Goal: Information Seeking & Learning: Learn about a topic

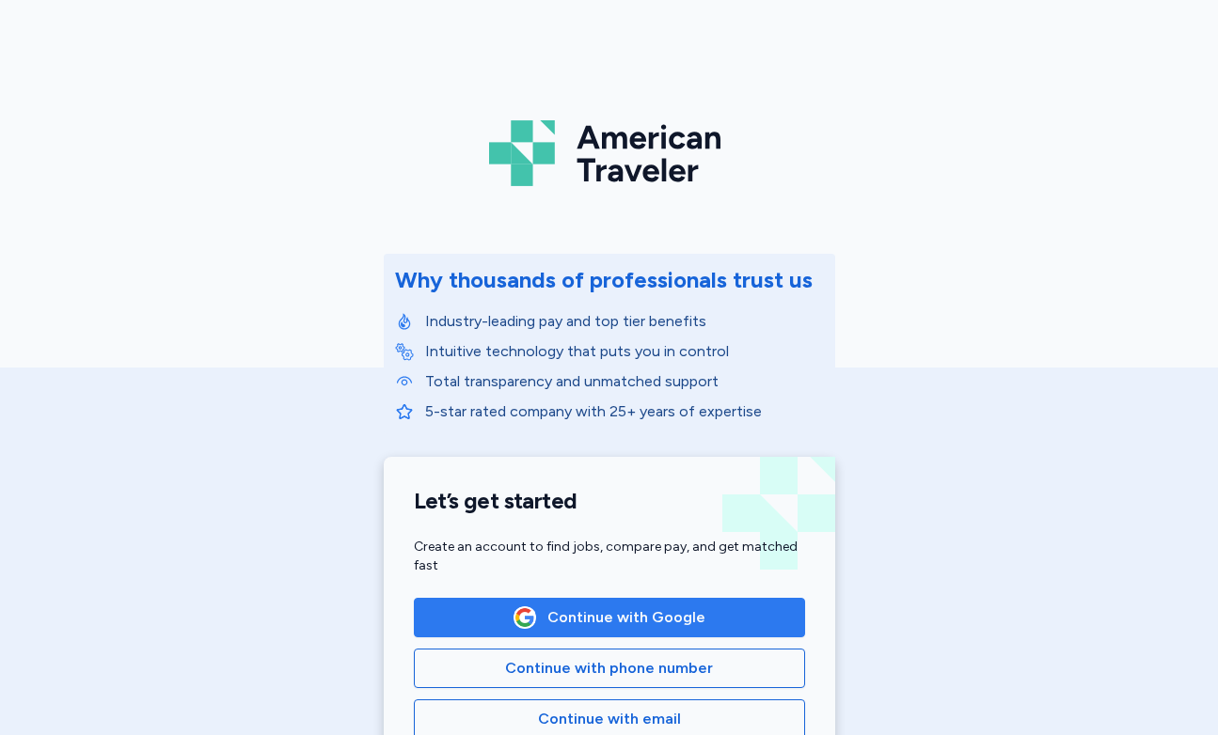
click at [559, 624] on span "Continue with Google" at bounding box center [626, 617] width 158 height 23
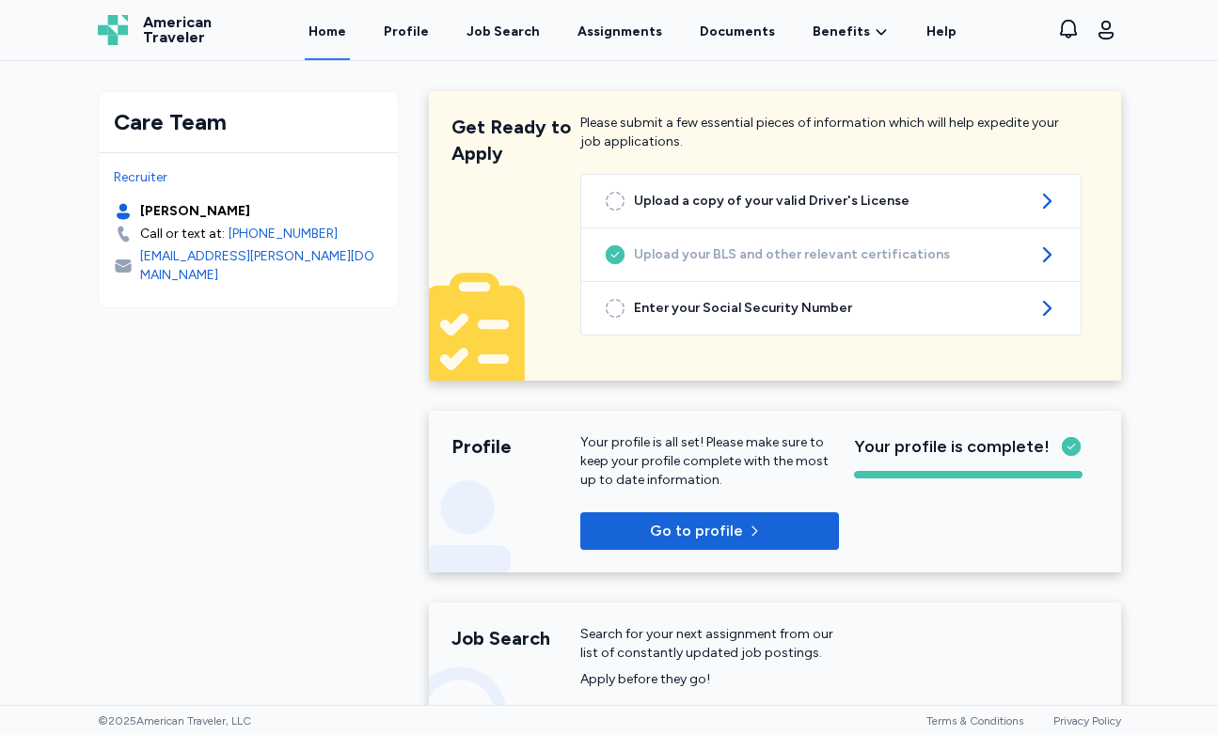
drag, startPoint x: 293, startPoint y: 210, endPoint x: 139, endPoint y: 209, distance: 154.2
click at [139, 209] on div "[PERSON_NAME]" at bounding box center [248, 211] width 269 height 19
copy div "[PERSON_NAME]"
click at [735, 111] on div "Get Ready to Apply Please submit a few essential pieces of information which wi…" at bounding box center [775, 236] width 692 height 290
click at [495, 38] on div "Job Search" at bounding box center [502, 32] width 73 height 19
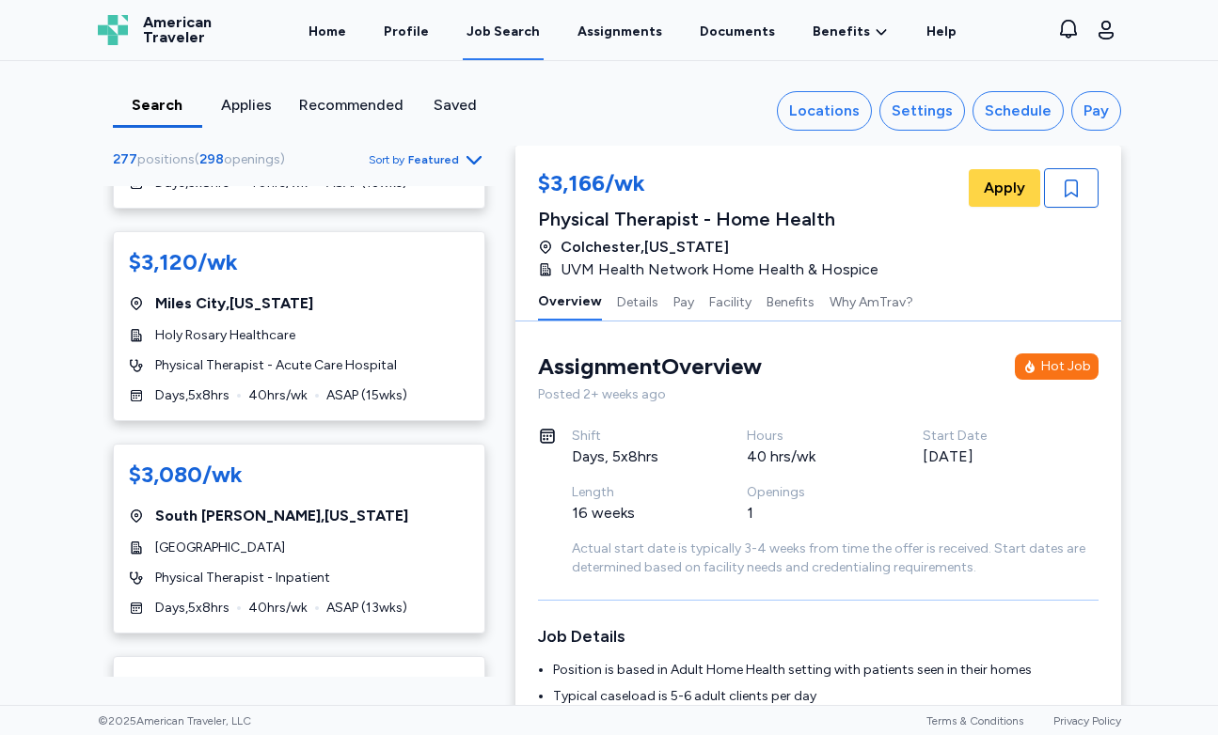
scroll to position [6704, 0]
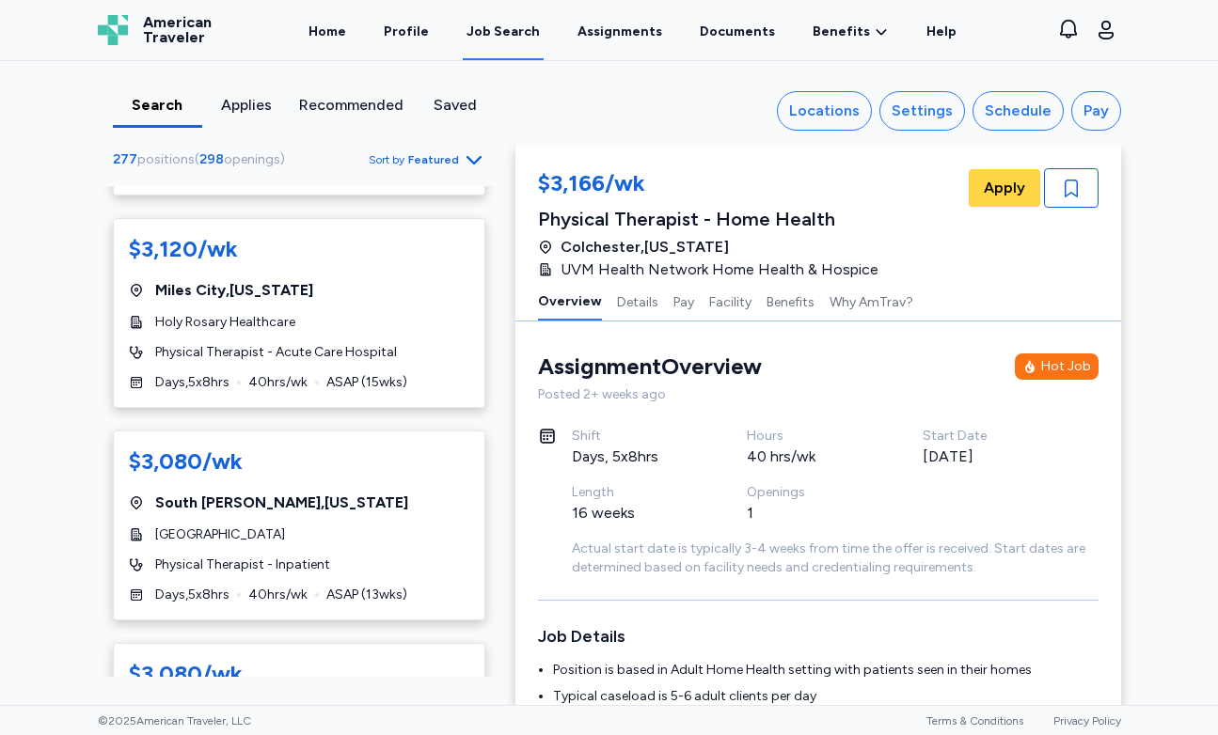
click at [447, 148] on div "Sort by Featured" at bounding box center [427, 160] width 117 height 24
click at [446, 157] on span "Featured" at bounding box center [433, 159] width 51 height 15
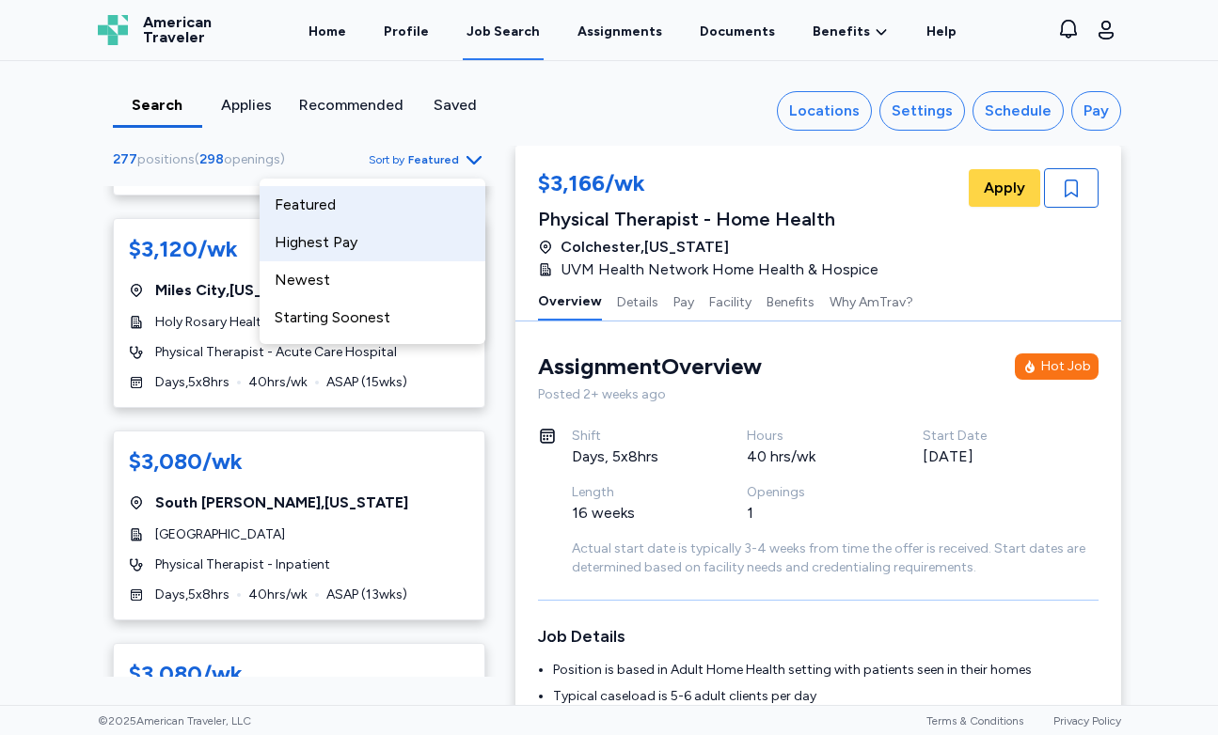
click at [404, 254] on div "Highest Pay" at bounding box center [372, 243] width 226 height 38
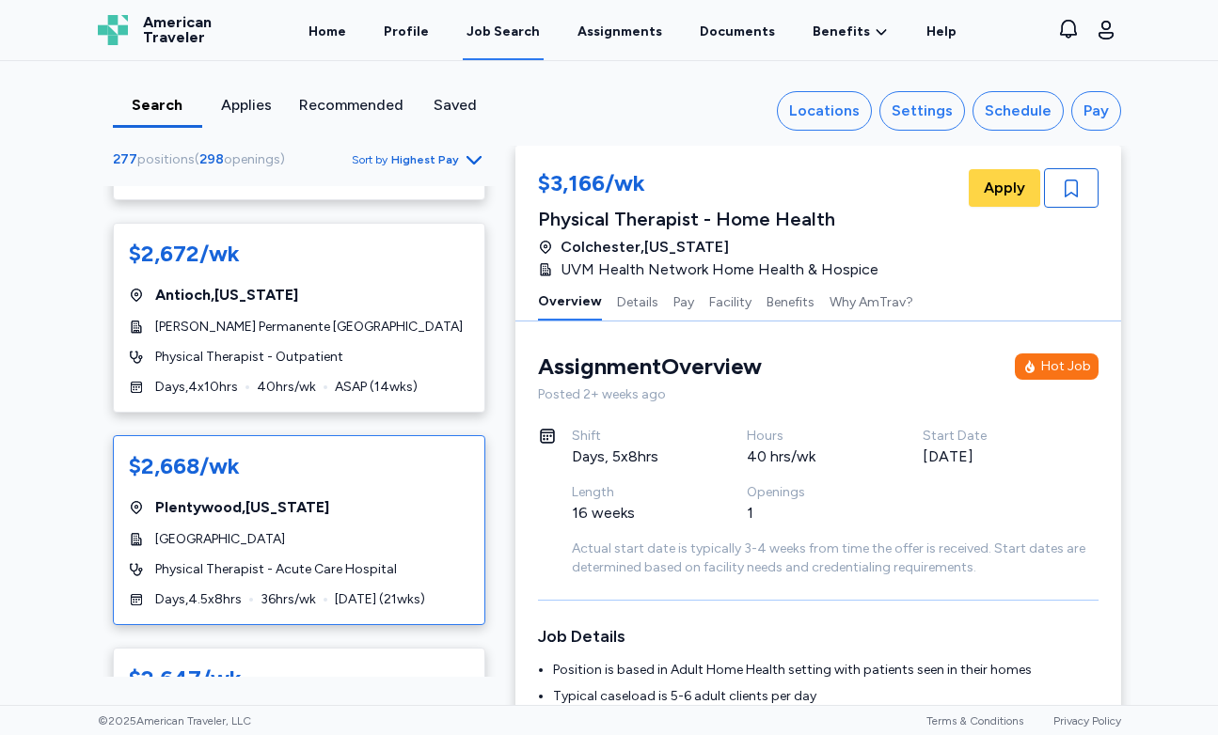
scroll to position [10310, 0]
